Goal: Information Seeking & Learning: Find specific page/section

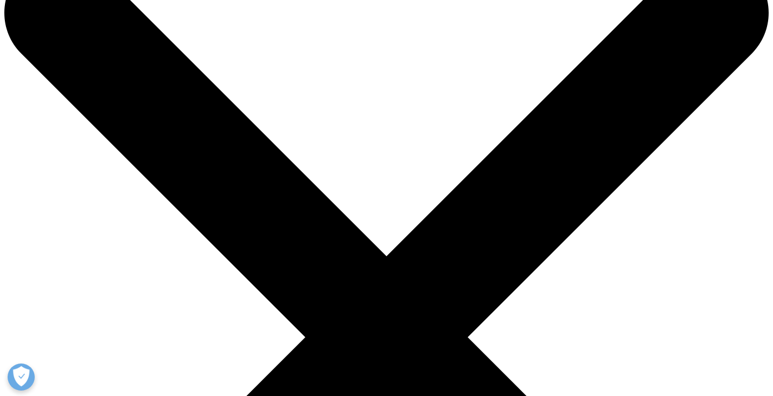
scroll to position [108, 0]
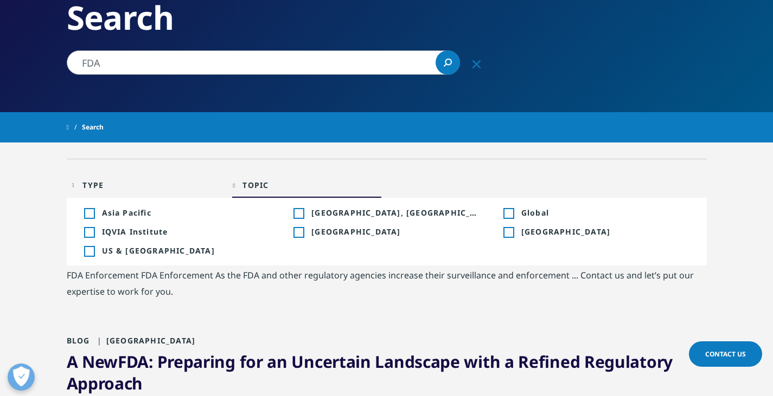
click at [86, 253] on div "Toggle" at bounding box center [89, 252] width 10 height 10
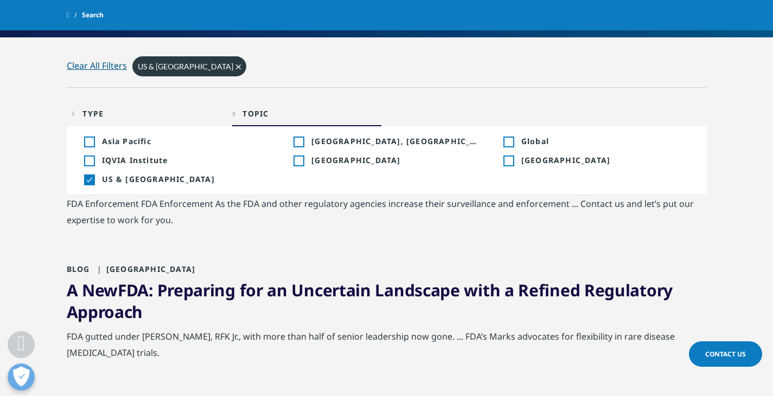
scroll to position [271, 0]
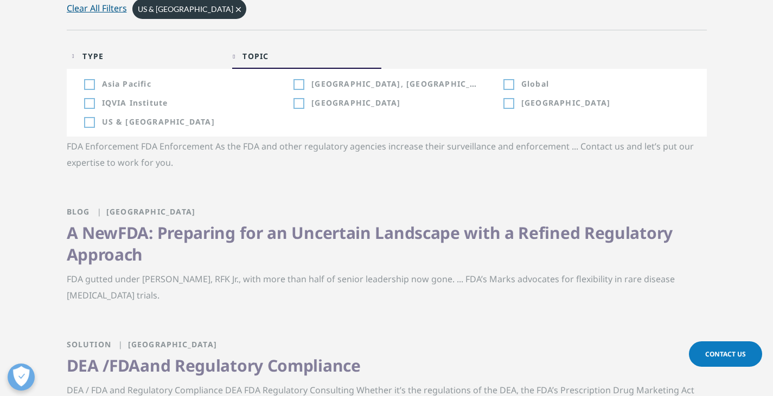
scroll to position [108, 0]
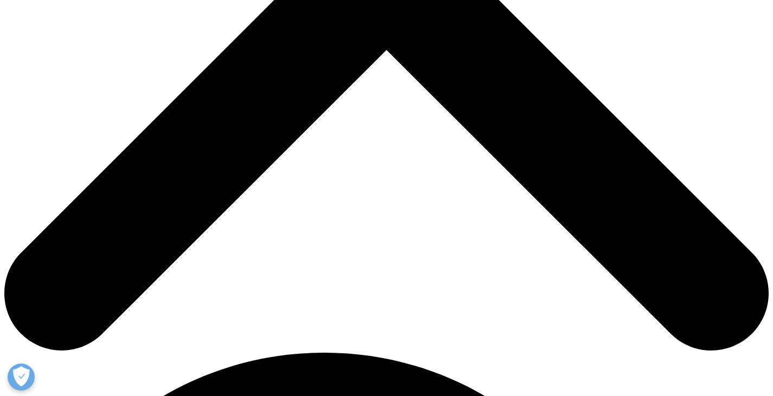
scroll to position [434, 0]
